Goal: Information Seeking & Learning: Learn about a topic

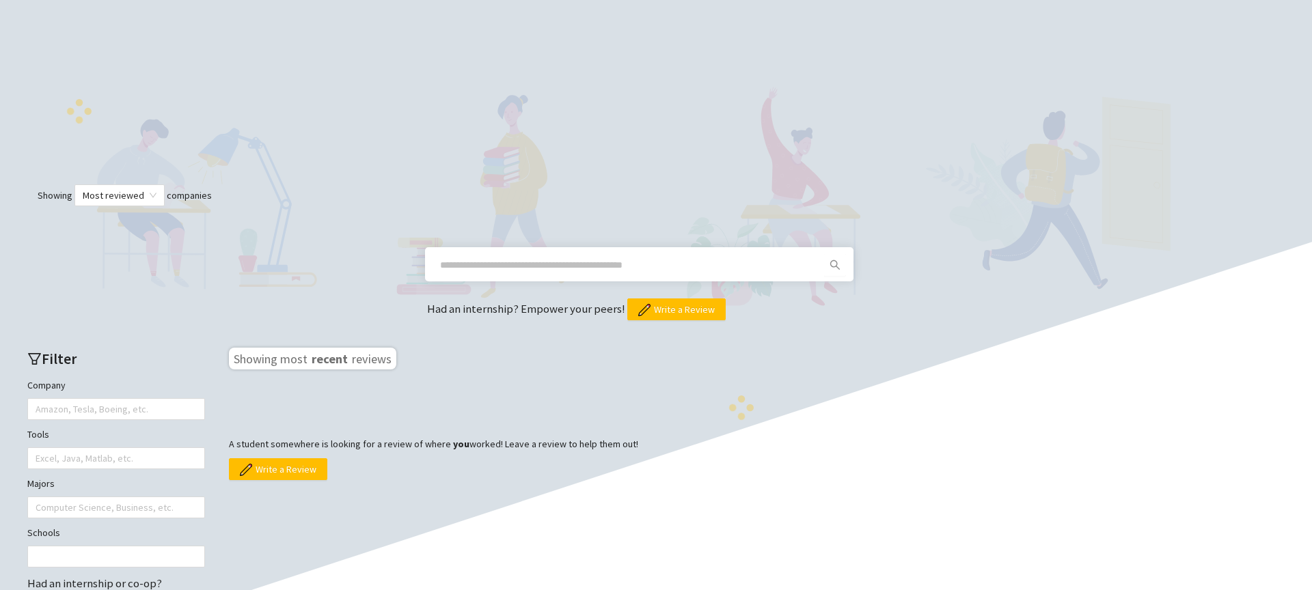
scroll to position [246, 0]
click at [653, 253] on span at bounding box center [639, 264] width 428 height 34
click at [662, 256] on div "Had an internship? Empower your peers! Write a Review" at bounding box center [656, 263] width 1284 height 114
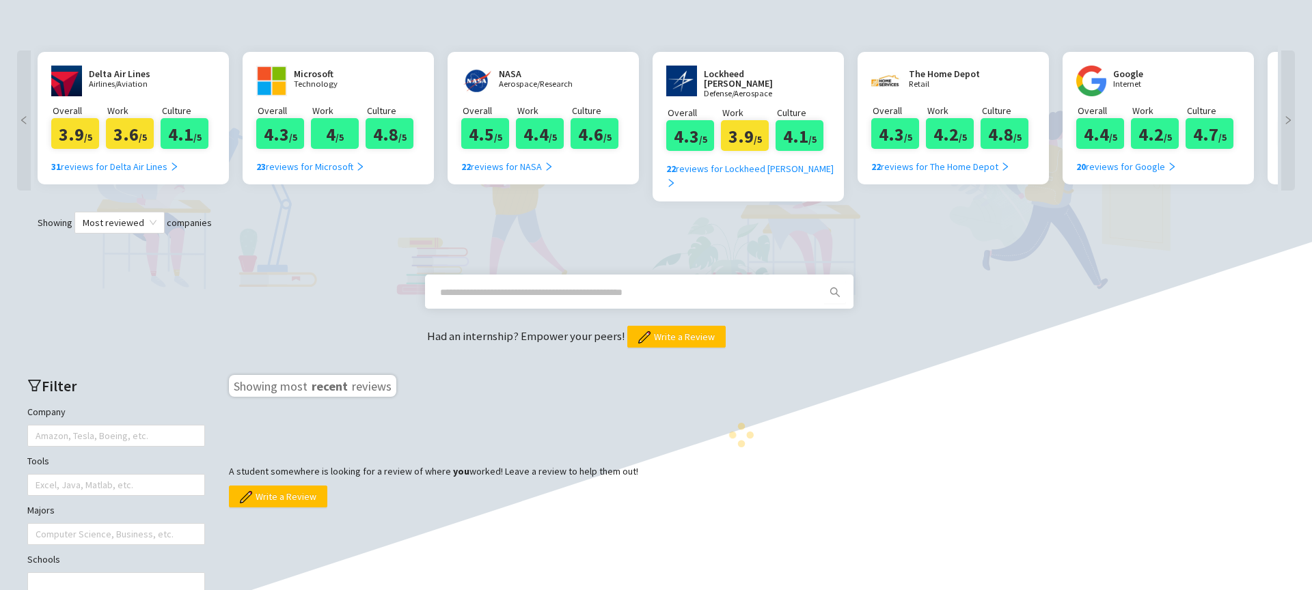
click at [658, 285] on input "text" at bounding box center [622, 292] width 365 height 15
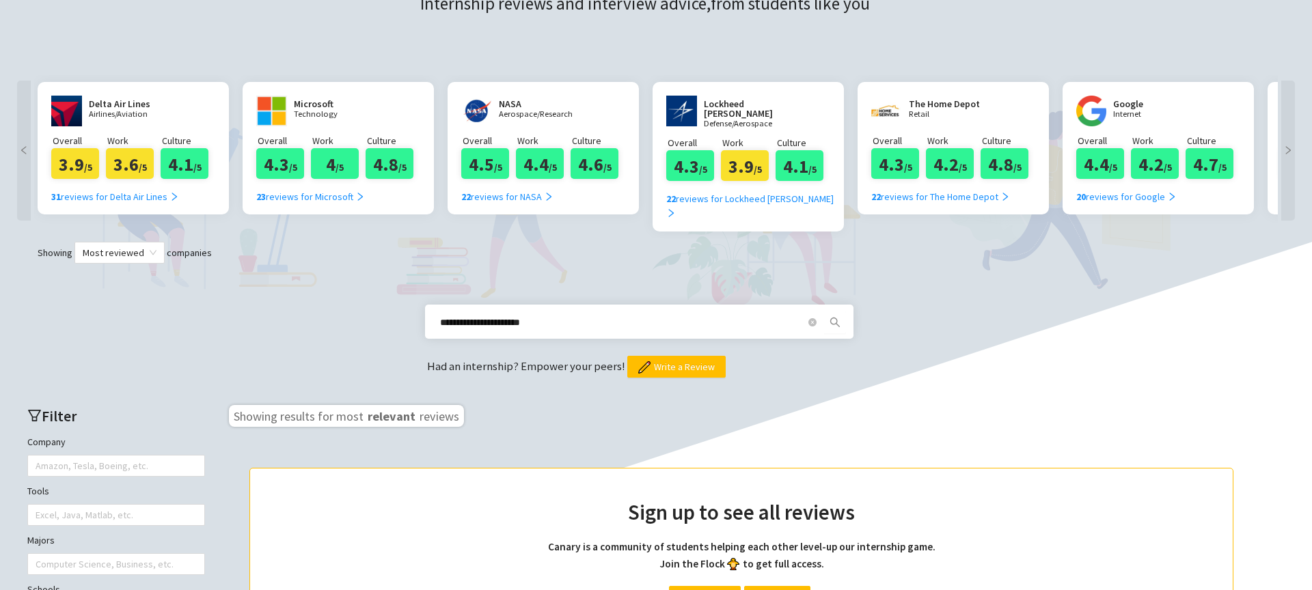
scroll to position [164, 0]
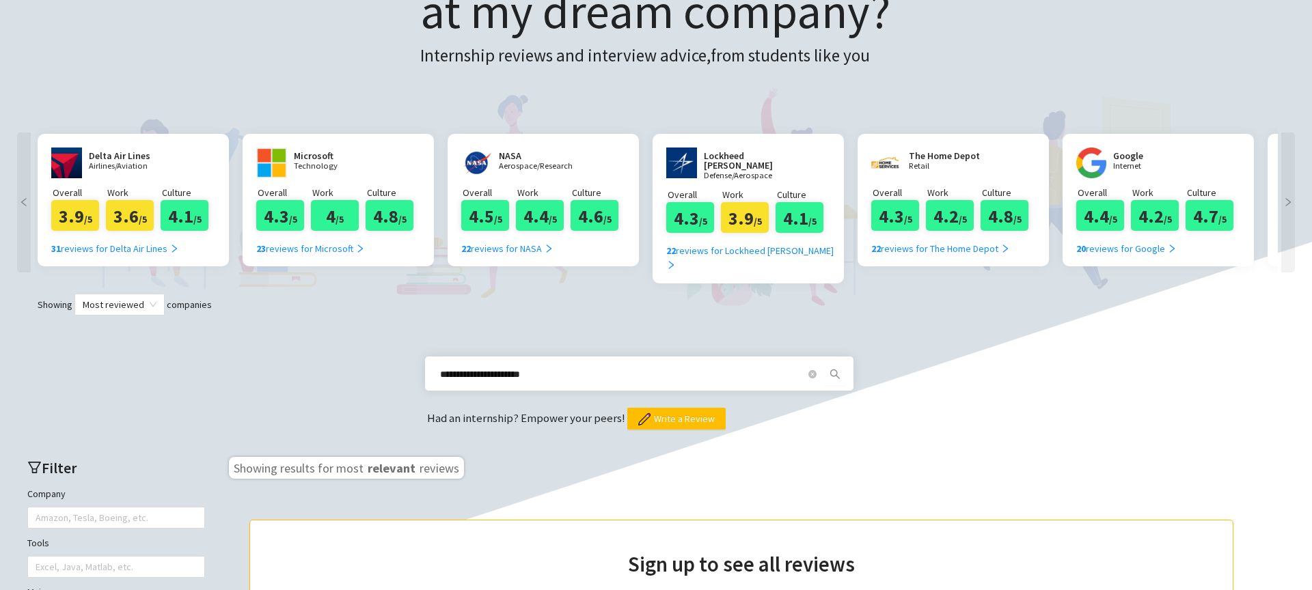
drag, startPoint x: 547, startPoint y: 353, endPoint x: 468, endPoint y: 363, distance: 79.3
click at [468, 367] on input "**********" at bounding box center [622, 374] width 365 height 15
type input "******"
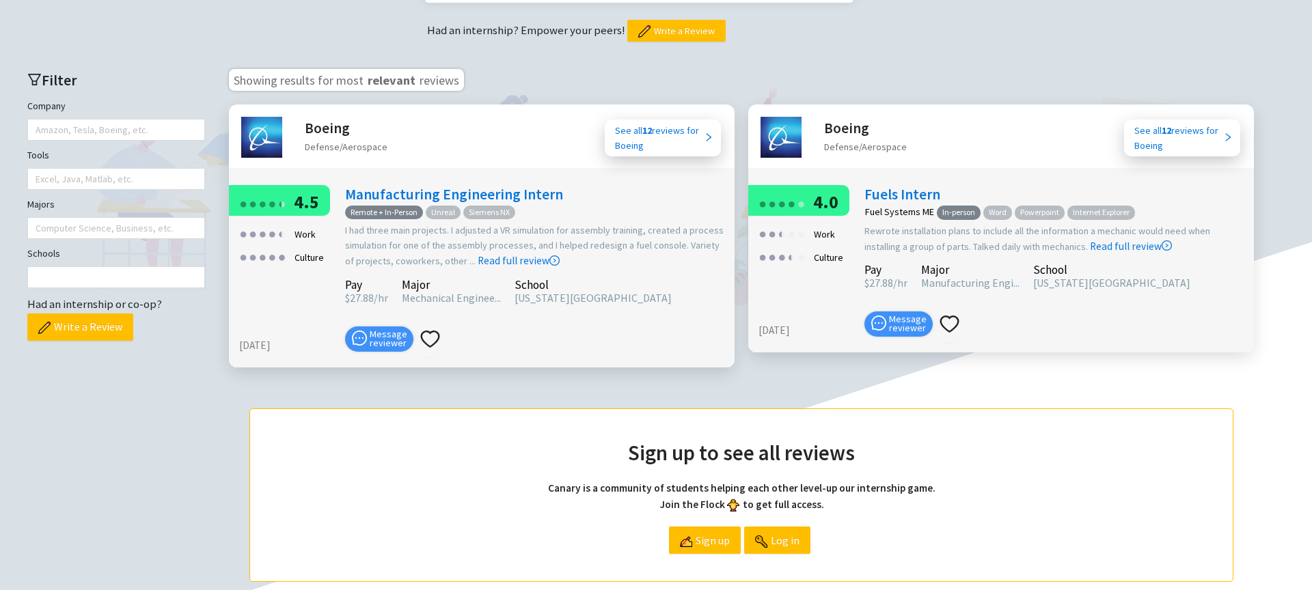
scroll to position [508, 0]
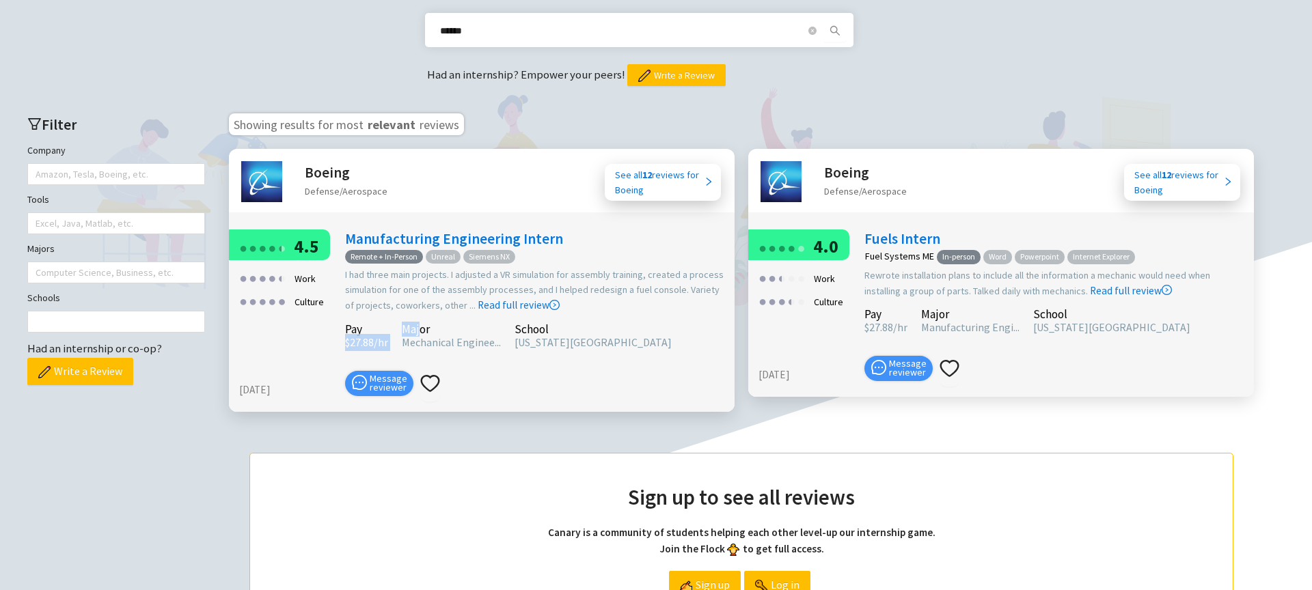
drag, startPoint x: 342, startPoint y: 320, endPoint x: 419, endPoint y: 316, distance: 76.7
click at [419, 316] on div "Manufacturing Engineering Intern Remote + In-Person Unreal Siemens NX I had thr…" at bounding box center [536, 318] width 396 height 176
click at [646, 169] on b "12" at bounding box center [647, 175] width 10 height 12
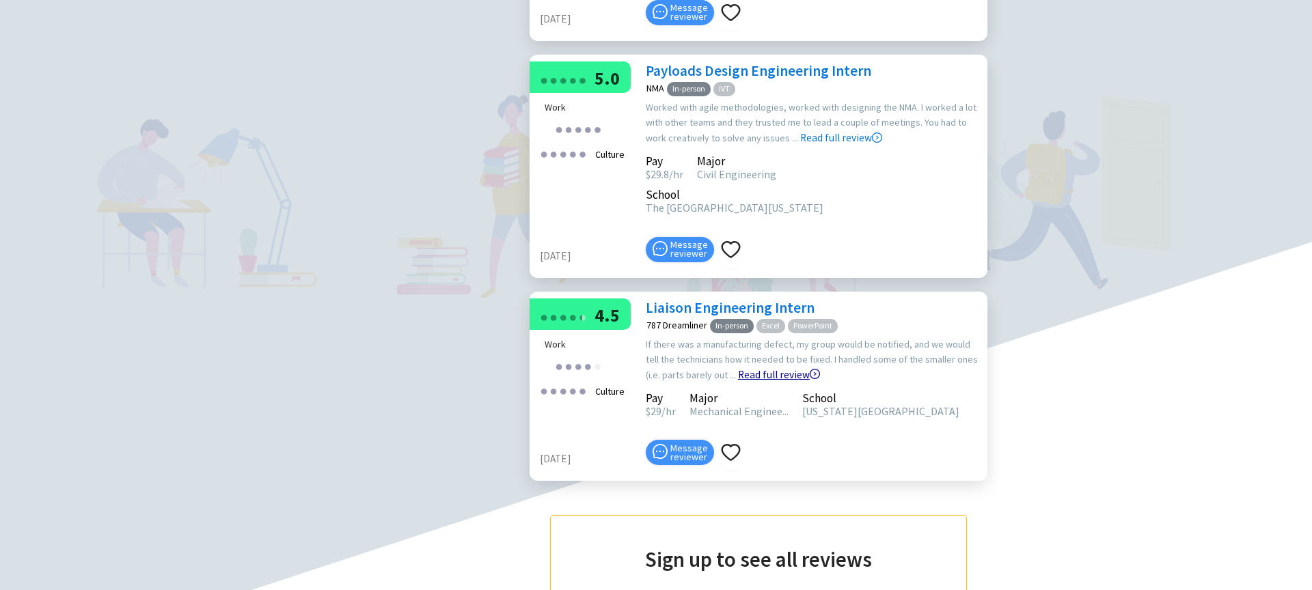
scroll to position [949, 0]
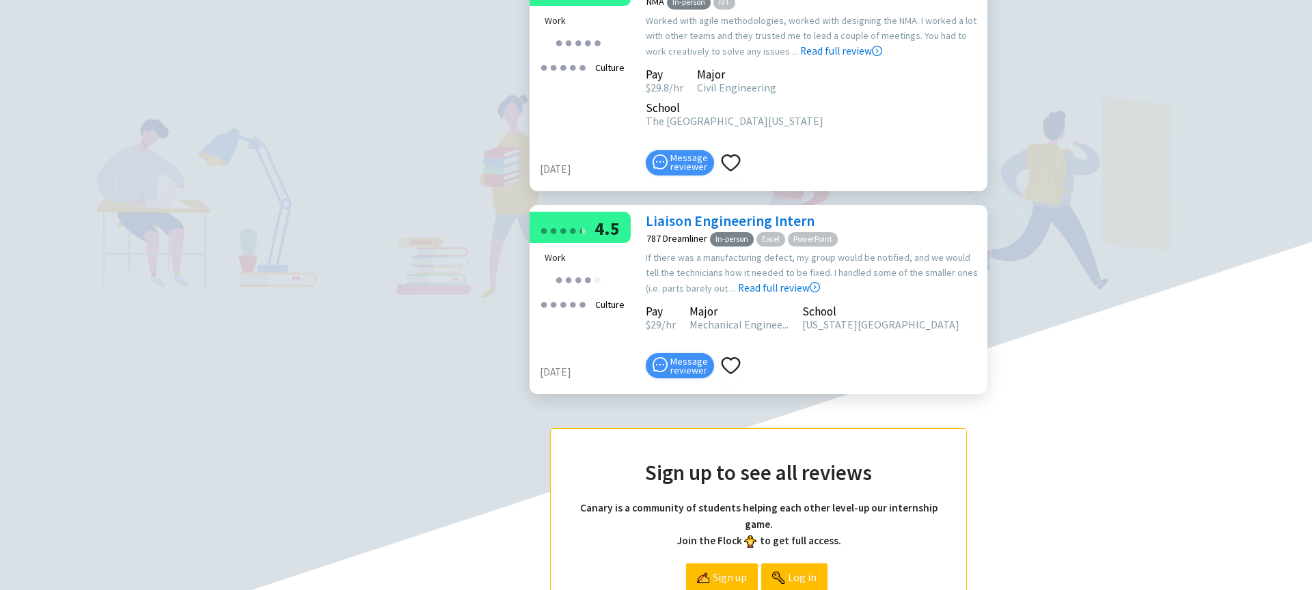
click at [660, 316] on div "$ 29 /hr" at bounding box center [661, 324] width 30 height 17
